Goal: Obtain resource: Download file/media

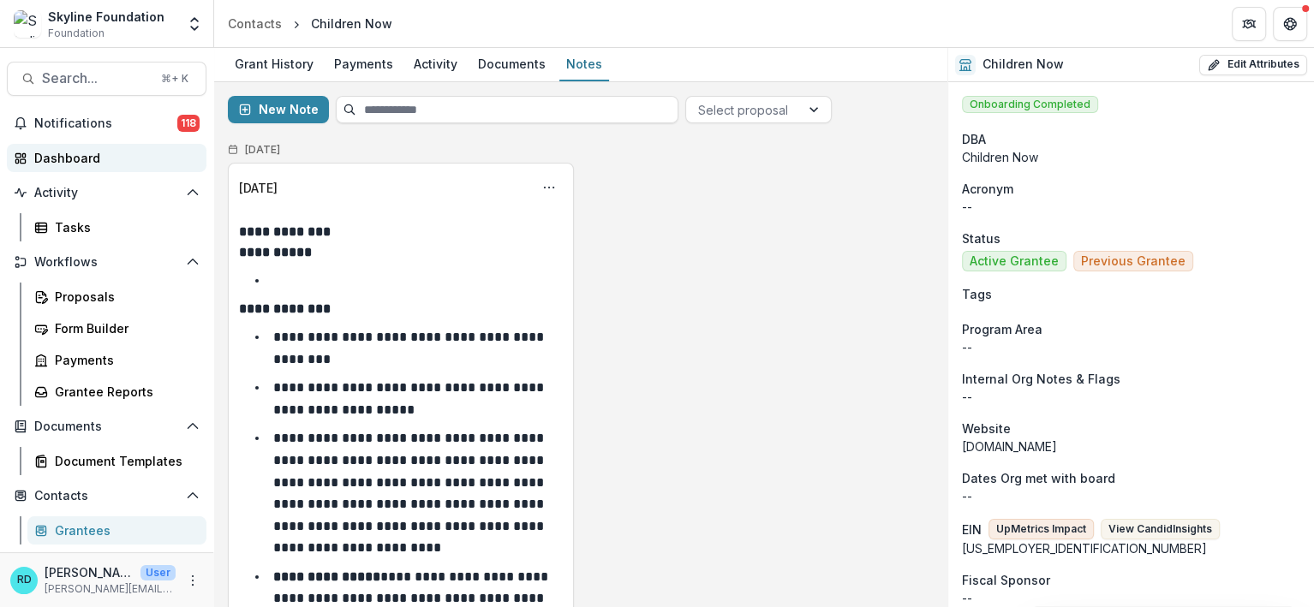
scroll to position [1609, 0]
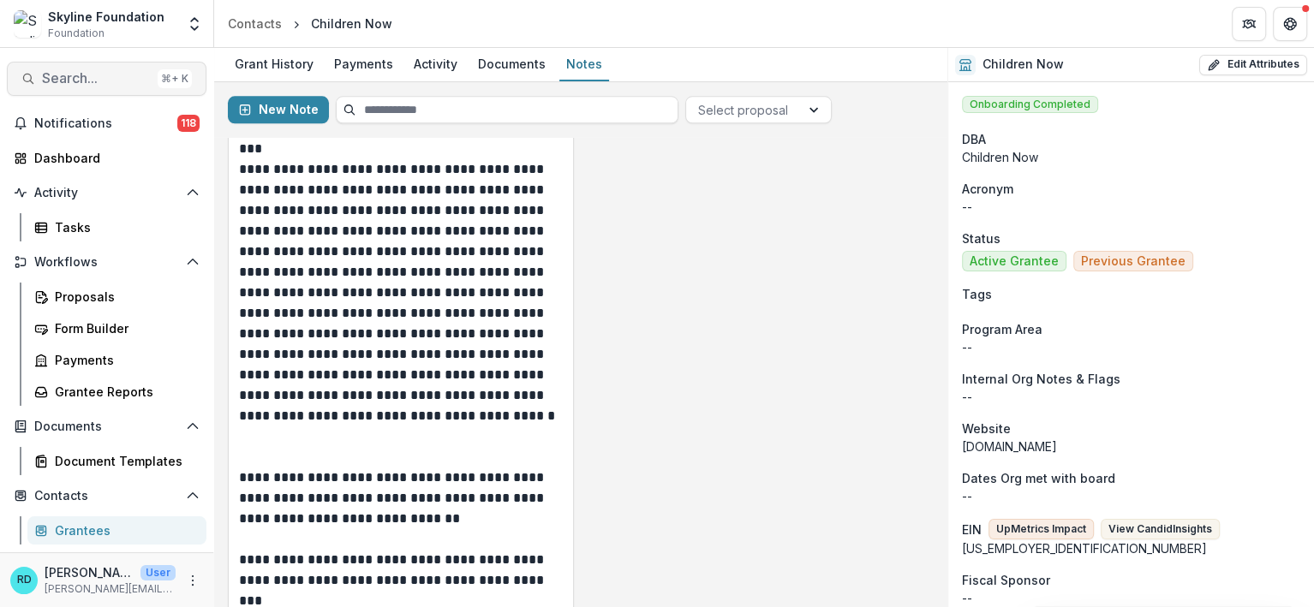
click at [94, 90] on button "Search... ⌘ + K" at bounding box center [107, 79] width 200 height 34
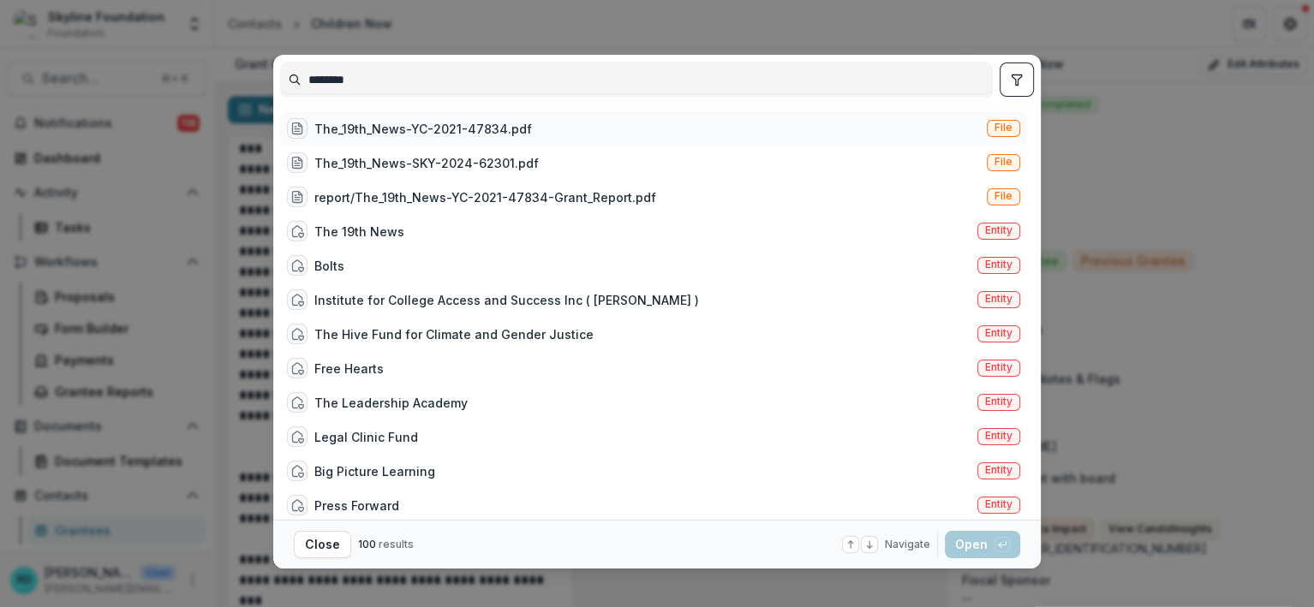
type input "********"
click at [337, 126] on div "The_19th_News-YC-2021-47834.pdf" at bounding box center [423, 129] width 218 height 18
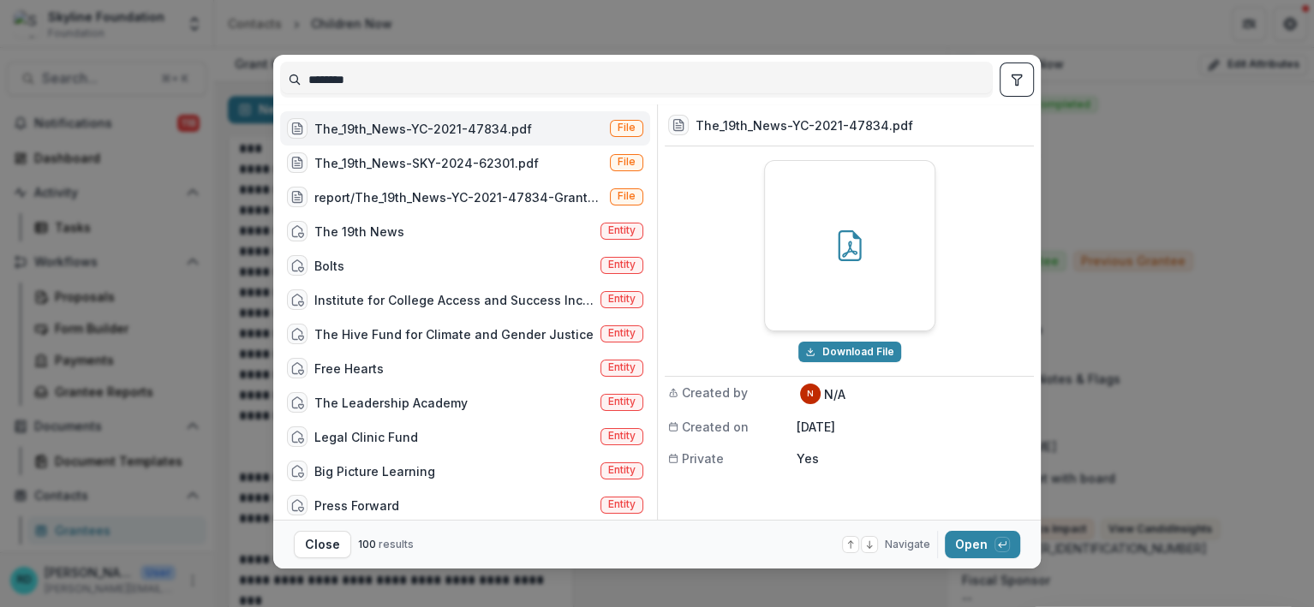
click at [337, 126] on div "The_19th_News-YC-2021-47834.pdf" at bounding box center [423, 129] width 218 height 18
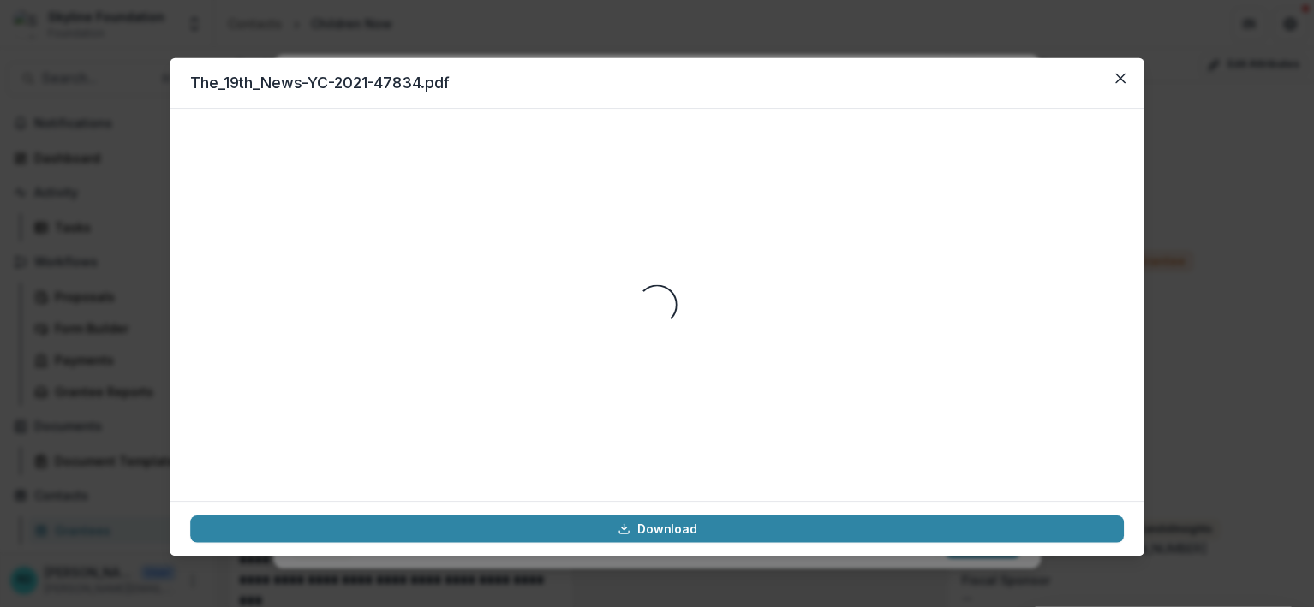
click at [337, 126] on div "Loading..." at bounding box center [657, 305] width 974 height 392
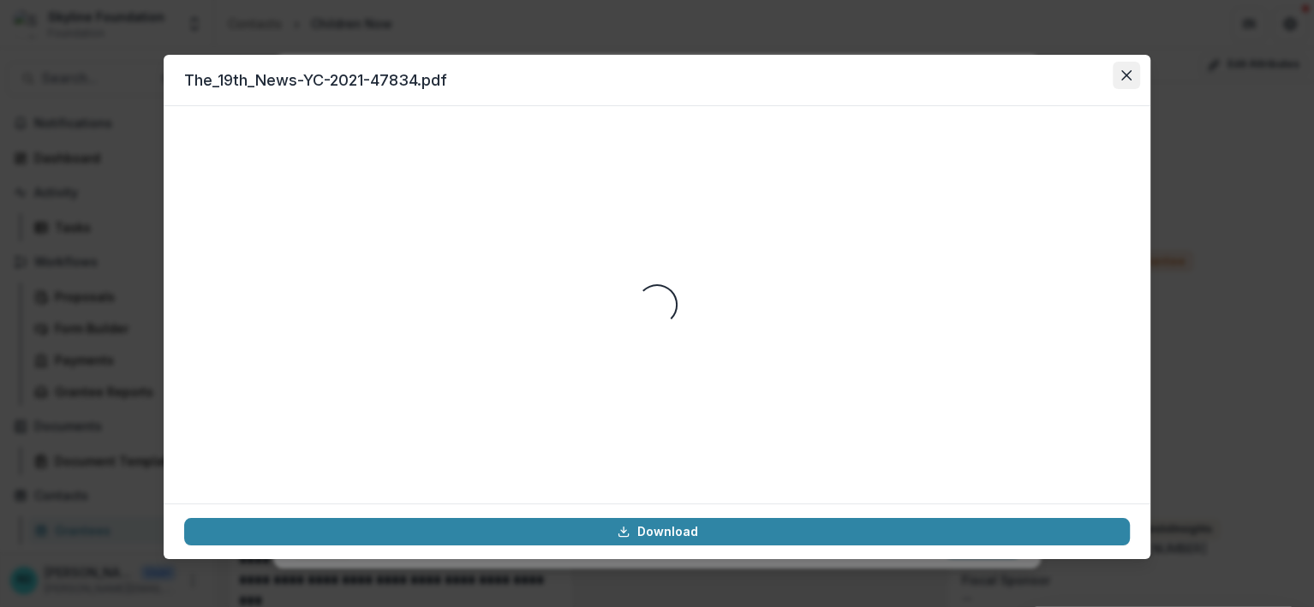
click at [1126, 75] on icon "Close" at bounding box center [1126, 75] width 10 height 10
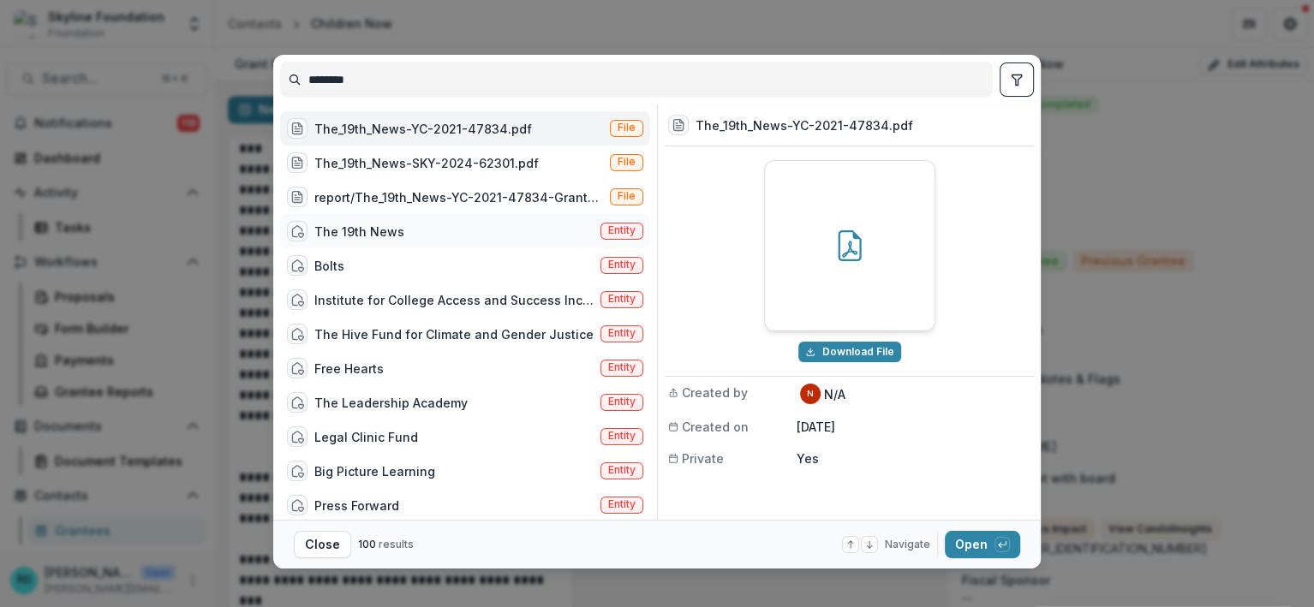
click at [374, 234] on div "The 19th News" at bounding box center [359, 232] width 90 height 18
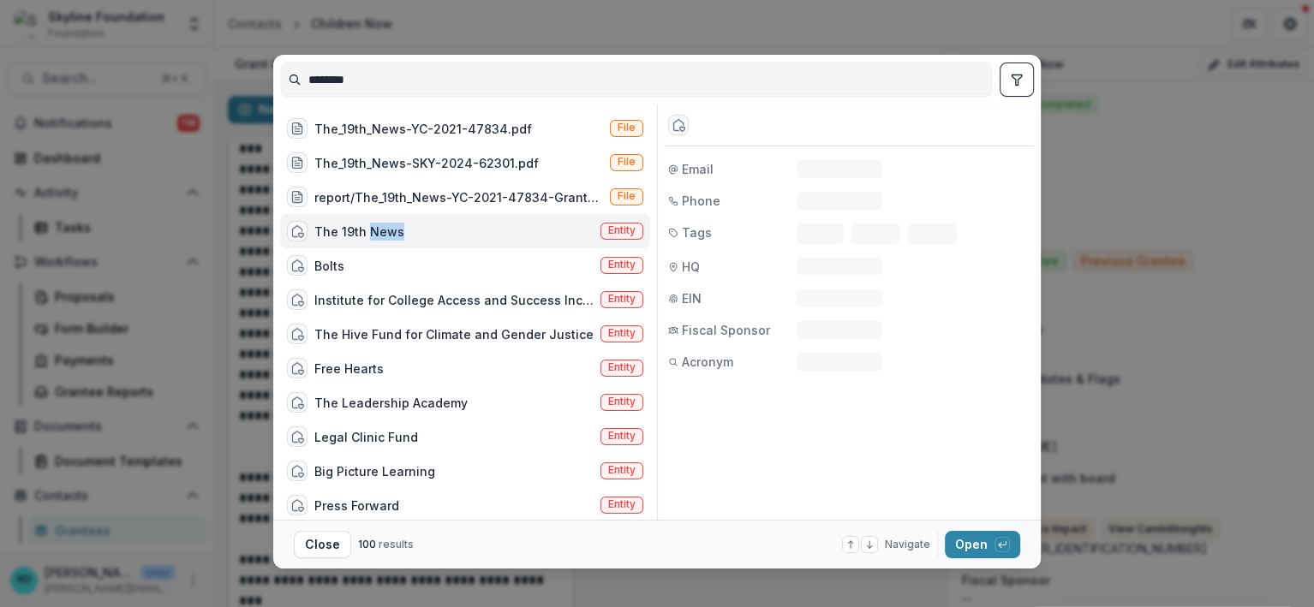
click at [374, 234] on div "The 19th News" at bounding box center [359, 232] width 90 height 18
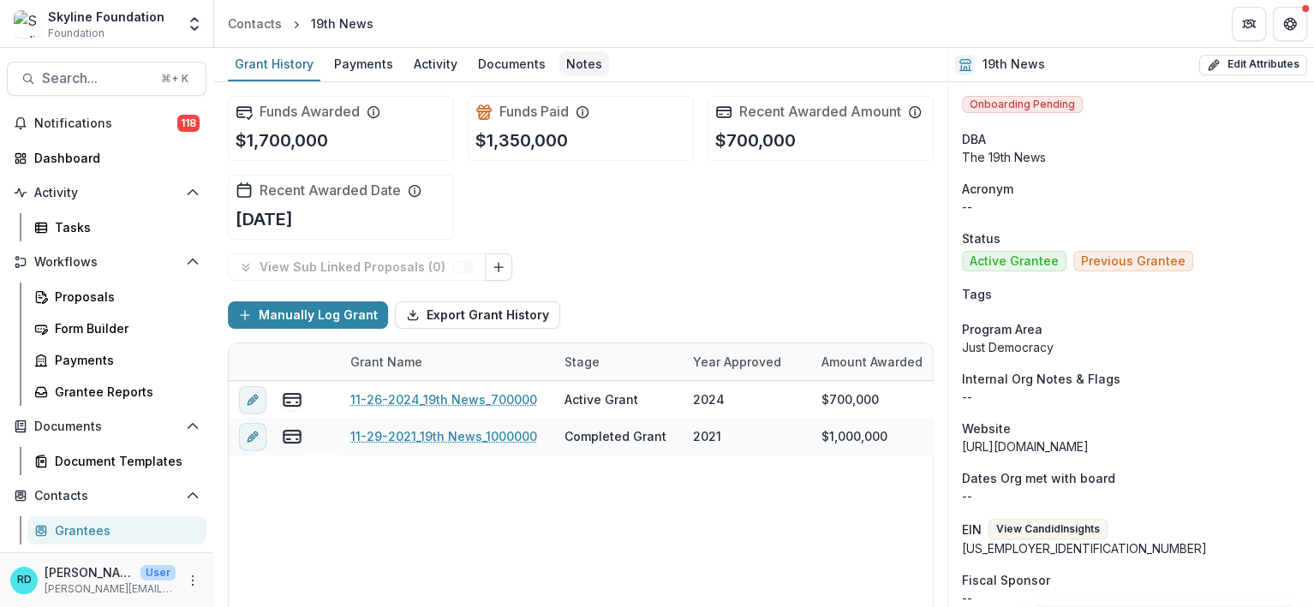
click at [587, 67] on div "Notes" at bounding box center [584, 63] width 50 height 25
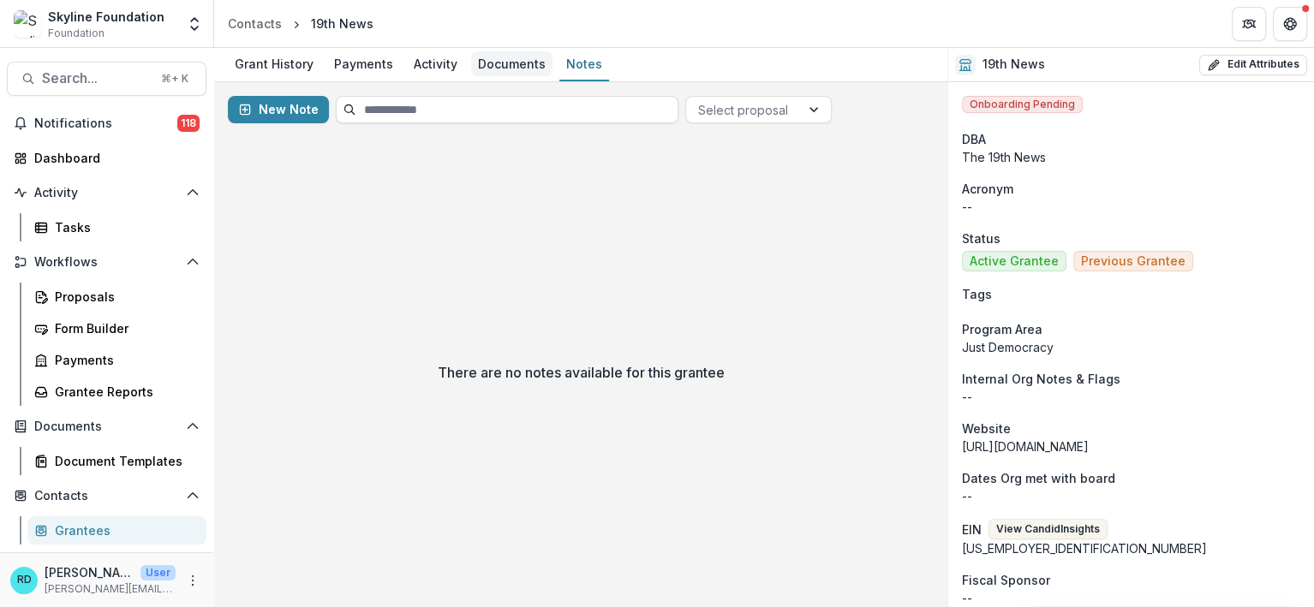
click at [526, 74] on div "Documents" at bounding box center [511, 63] width 81 height 25
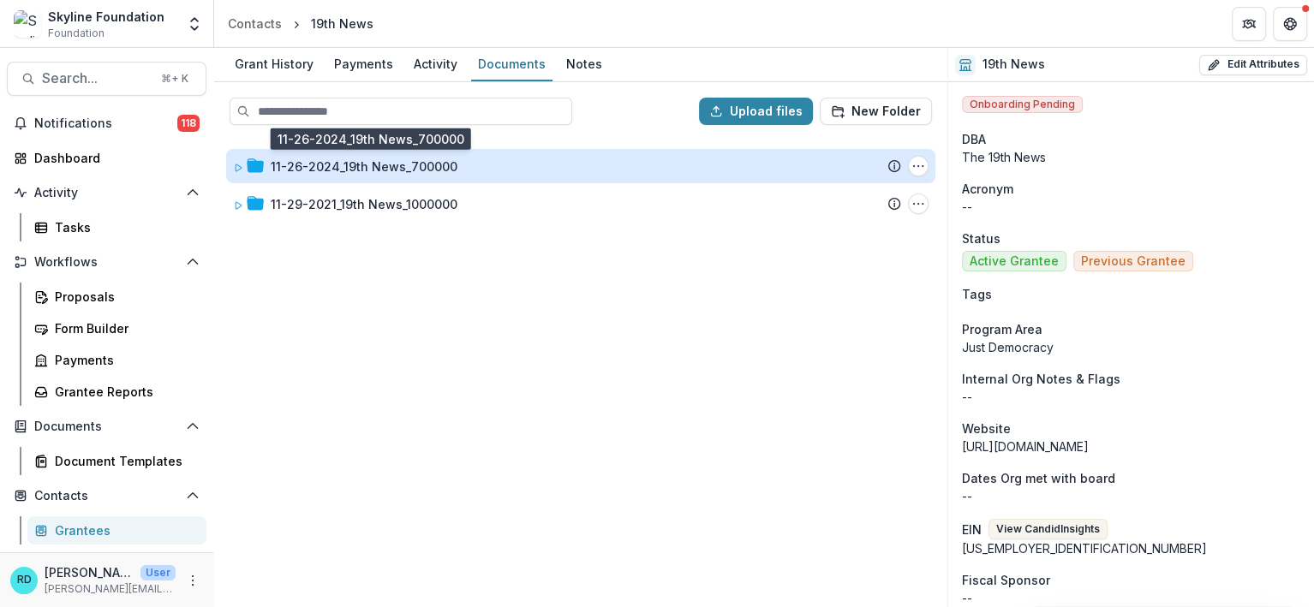
click at [391, 166] on div "11-26-2024_19th News_700000" at bounding box center [364, 167] width 187 height 18
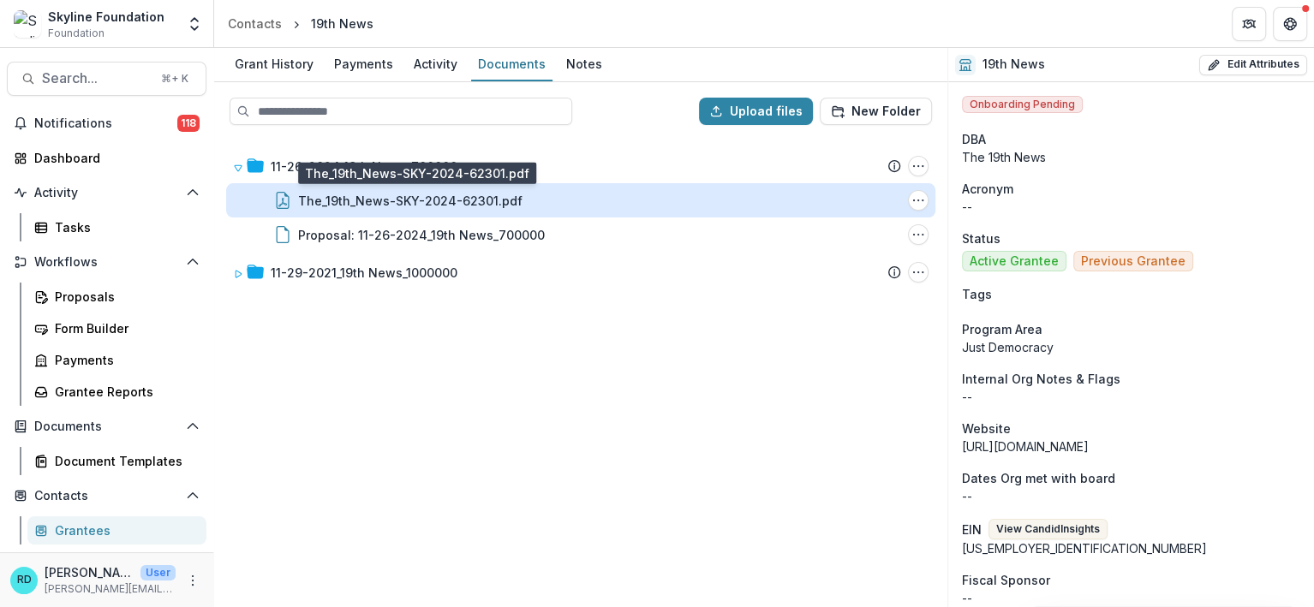
click at [432, 205] on div "The_19th_News-SKY-2024-62301.pdf" at bounding box center [410, 201] width 224 height 18
click at [432, 205] on div "Loading..." at bounding box center [656, 305] width 945 height 356
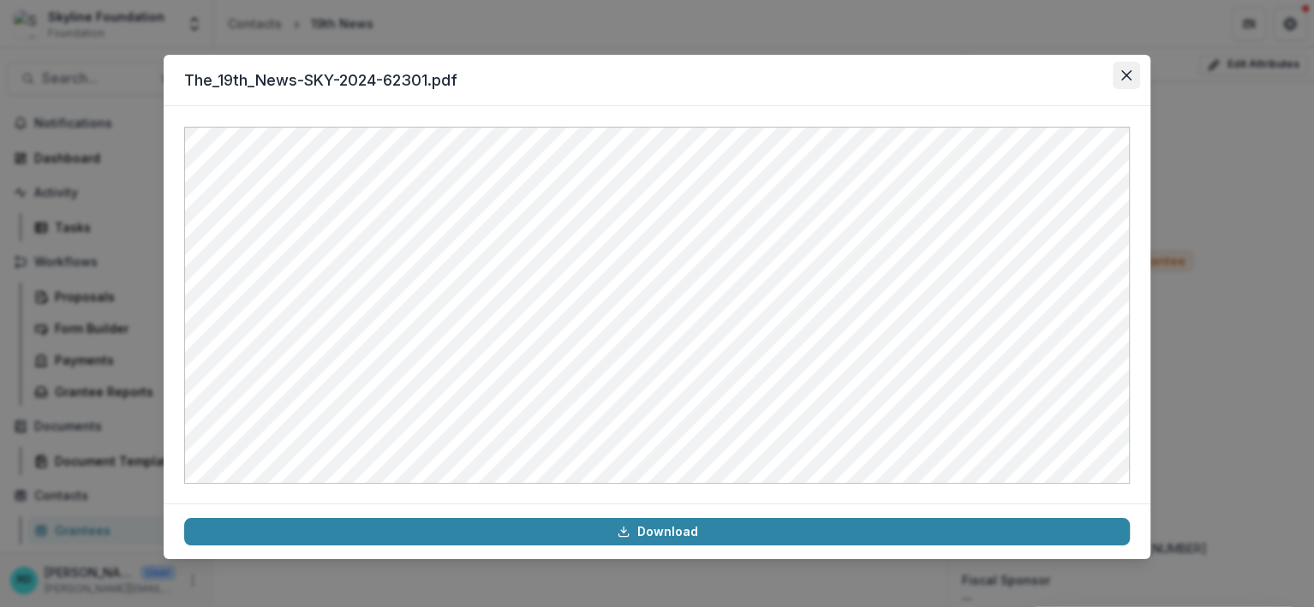
click at [1123, 74] on icon "Close" at bounding box center [1126, 75] width 10 height 10
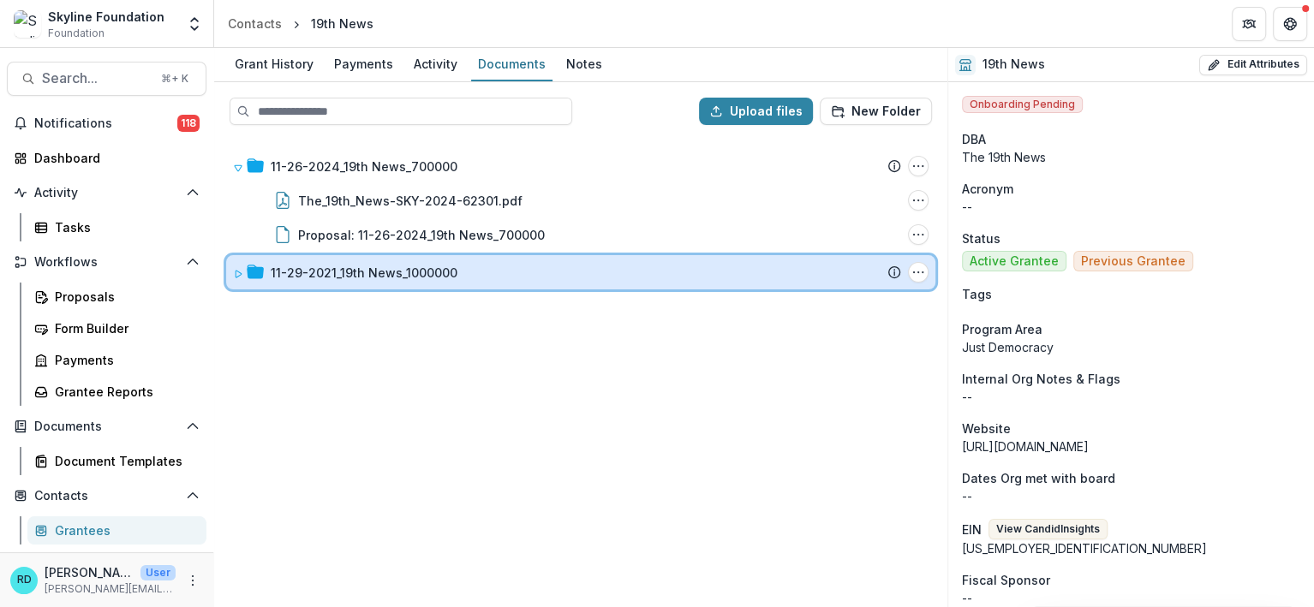
click at [236, 272] on icon at bounding box center [238, 274] width 10 height 10
